Goal: Task Accomplishment & Management: Manage account settings

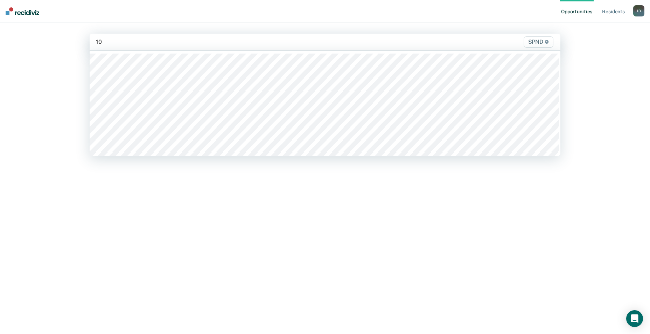
type input "10n"
type input "10s"
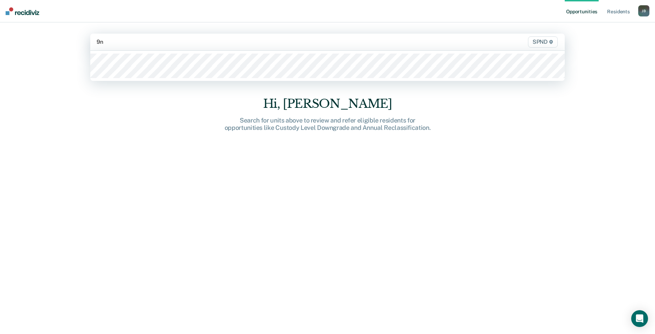
type input "9n2"
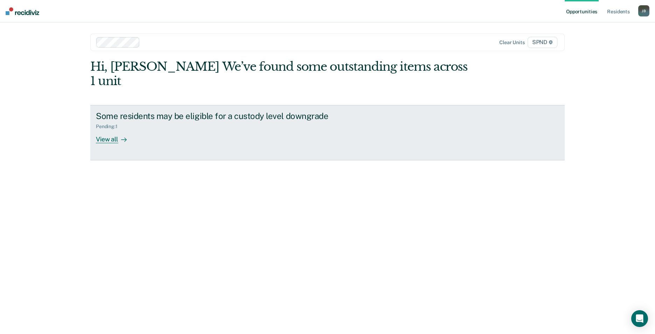
click at [109, 130] on div "View all" at bounding box center [115, 137] width 39 height 14
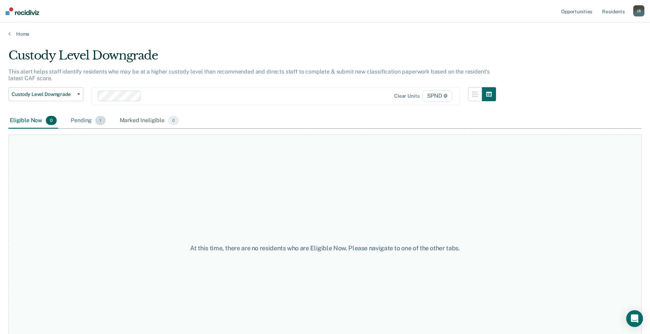
click at [100, 120] on span "1" at bounding box center [100, 120] width 10 height 9
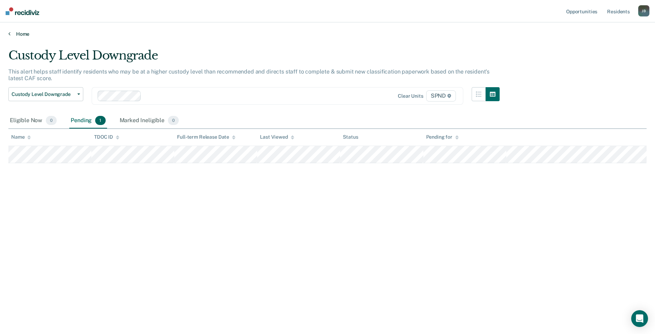
click at [14, 33] on link "Home" at bounding box center [327, 34] width 638 height 6
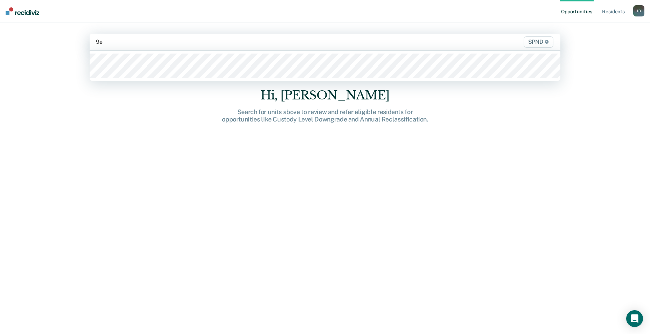
type input "9e2"
type input "9s2"
type input "9n3"
type input "9e3"
type input "9s3"
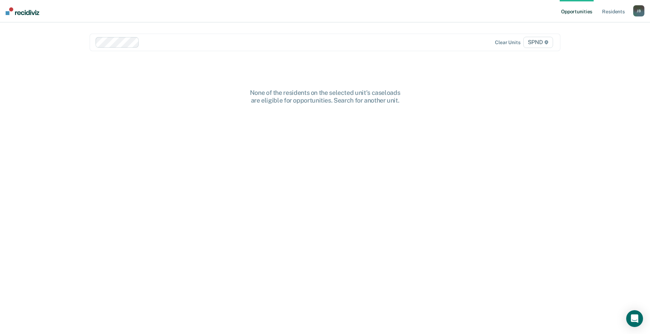
click at [641, 12] on div "J B" at bounding box center [638, 10] width 11 height 11
click at [597, 48] on link "Log Out" at bounding box center [610, 46] width 56 height 6
